Goal: Task Accomplishment & Management: Use online tool/utility

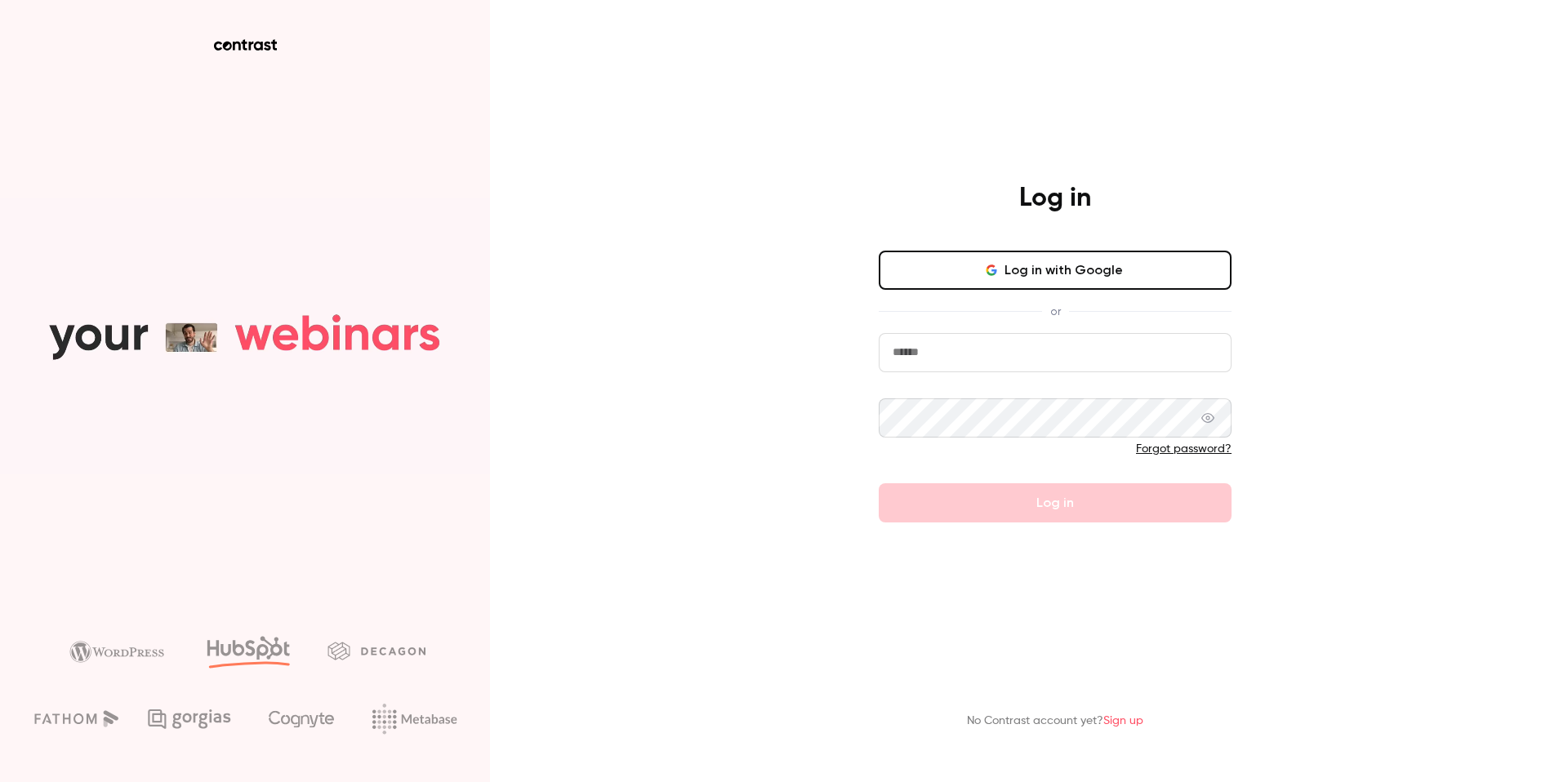
click at [993, 276] on icon "button" at bounding box center [990, 270] width 13 height 13
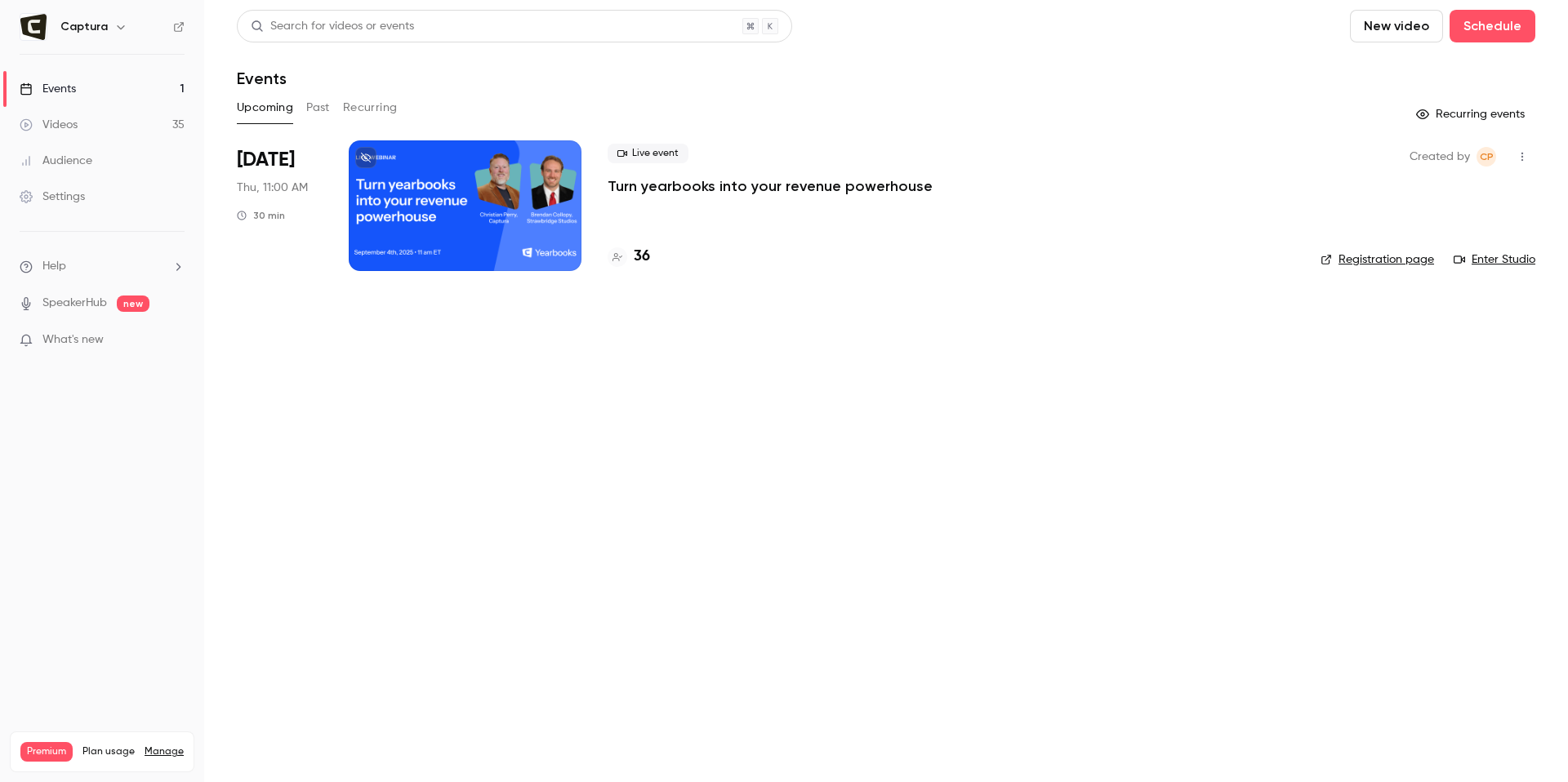
click at [66, 130] on div "Videos" at bounding box center [49, 125] width 58 height 17
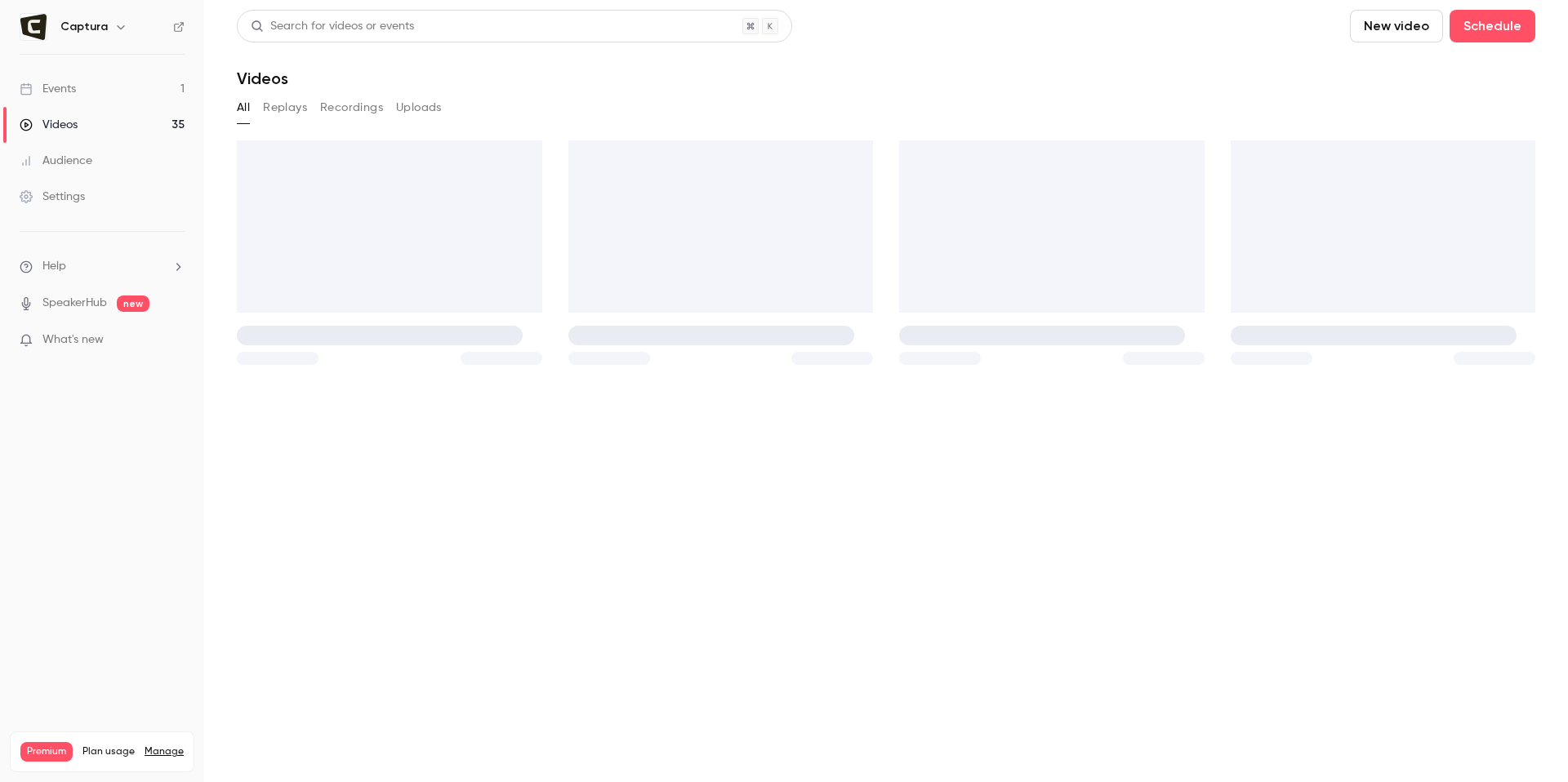
click at [93, 96] on link "Events 1" at bounding box center [102, 89] width 205 height 36
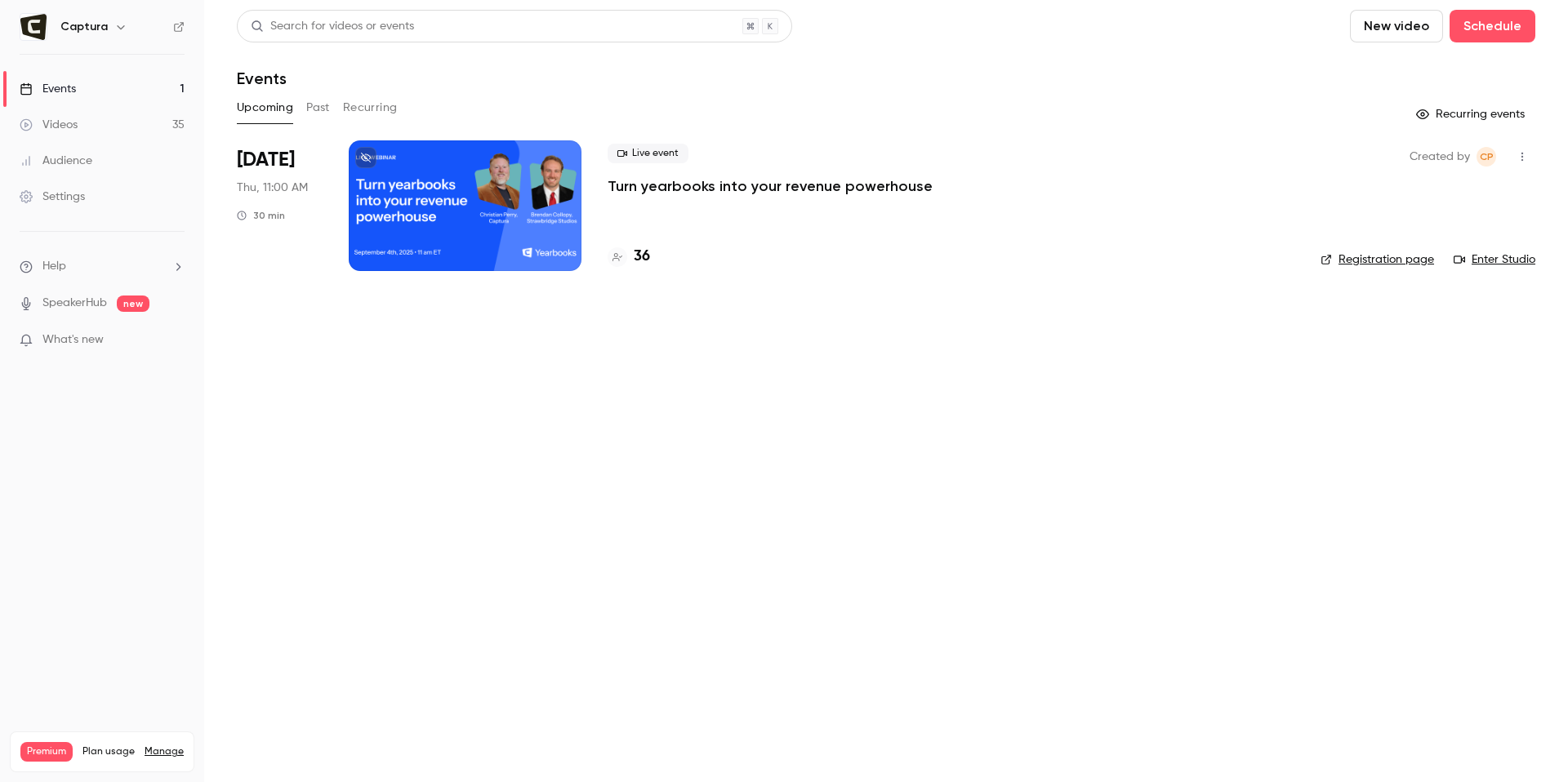
click at [1403, 38] on button "New video" at bounding box center [1397, 26] width 93 height 33
click at [1267, 45] on div at bounding box center [784, 391] width 1568 height 782
click at [1488, 23] on button "Schedule" at bounding box center [1492, 26] width 86 height 33
click at [1440, 68] on div "One time event" at bounding box center [1459, 71] width 124 height 17
